Goal: Navigation & Orientation: Find specific page/section

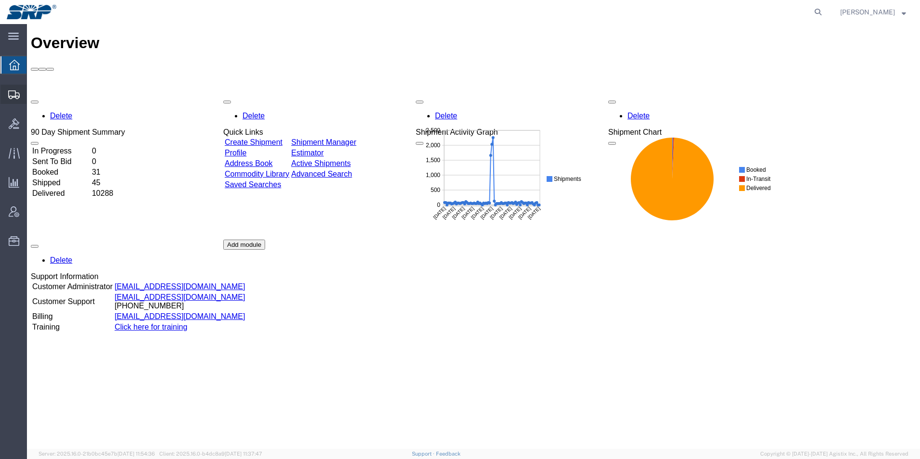
click at [11, 99] on div at bounding box center [13, 94] width 27 height 19
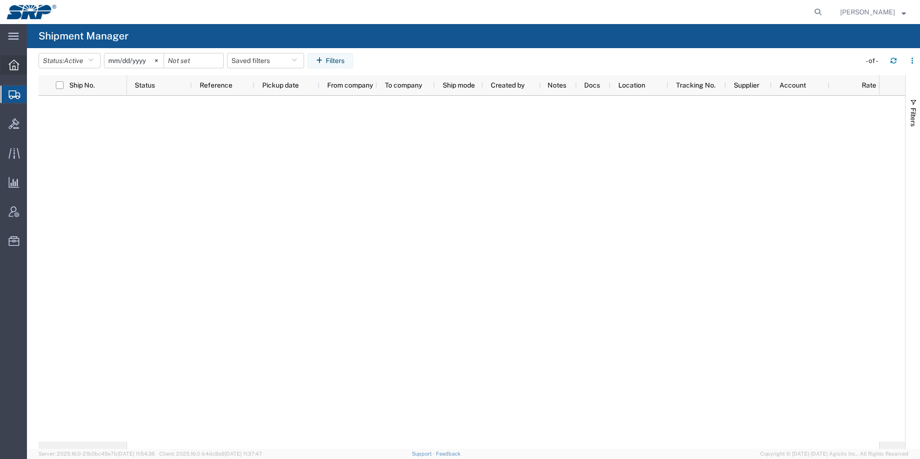
click at [9, 67] on icon at bounding box center [14, 65] width 11 height 11
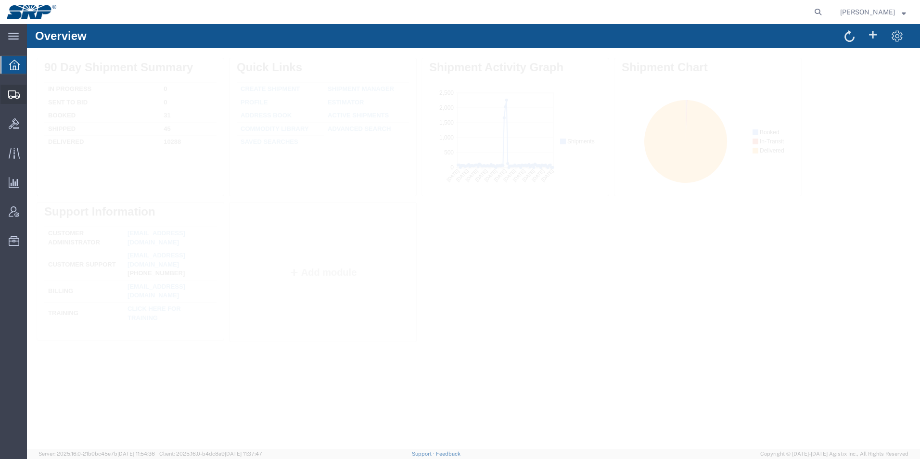
click at [12, 96] on icon at bounding box center [14, 94] width 12 height 9
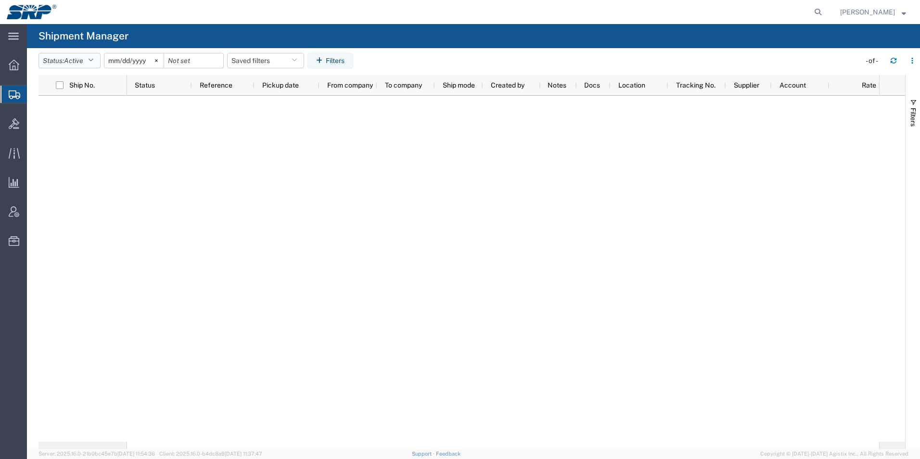
click at [55, 62] on button "Status: Active" at bounding box center [70, 60] width 62 height 15
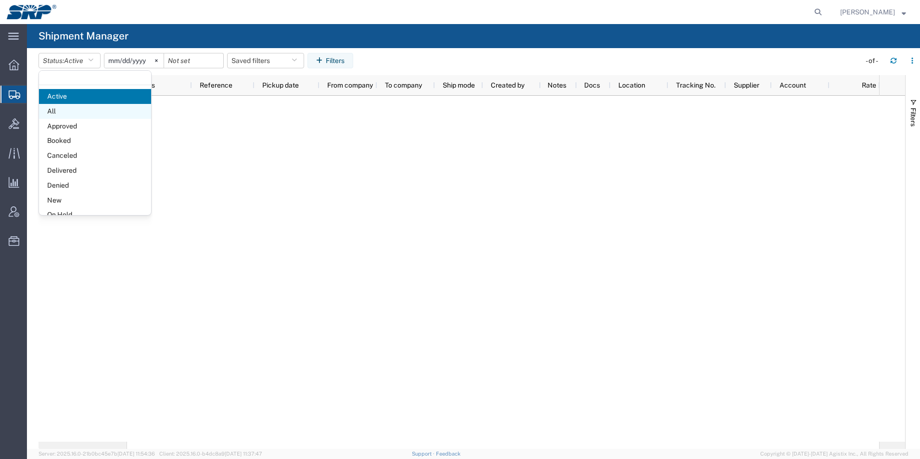
click at [53, 108] on span "All" at bounding box center [95, 111] width 112 height 15
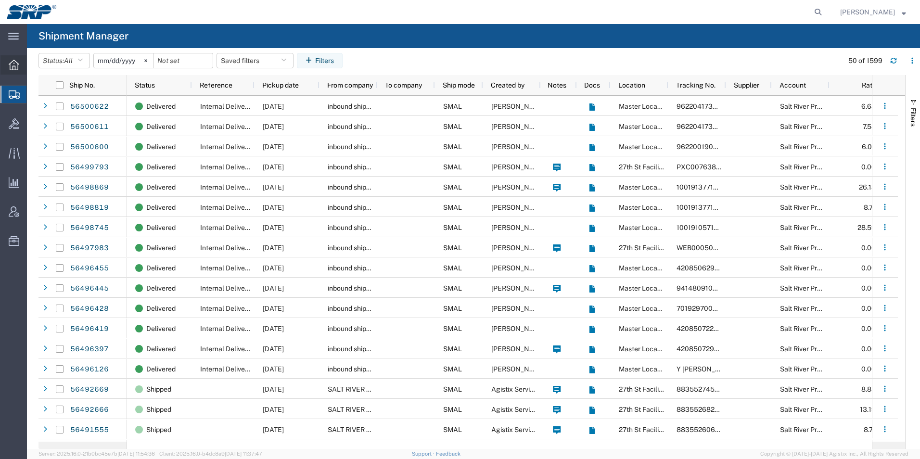
click at [8, 67] on div at bounding box center [13, 64] width 27 height 19
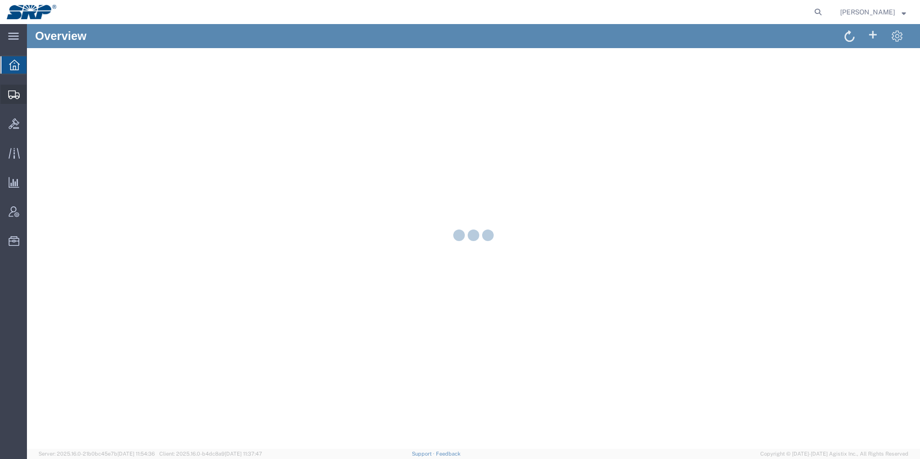
click at [12, 95] on icon at bounding box center [14, 94] width 12 height 9
